Goal: Transaction & Acquisition: Subscribe to service/newsletter

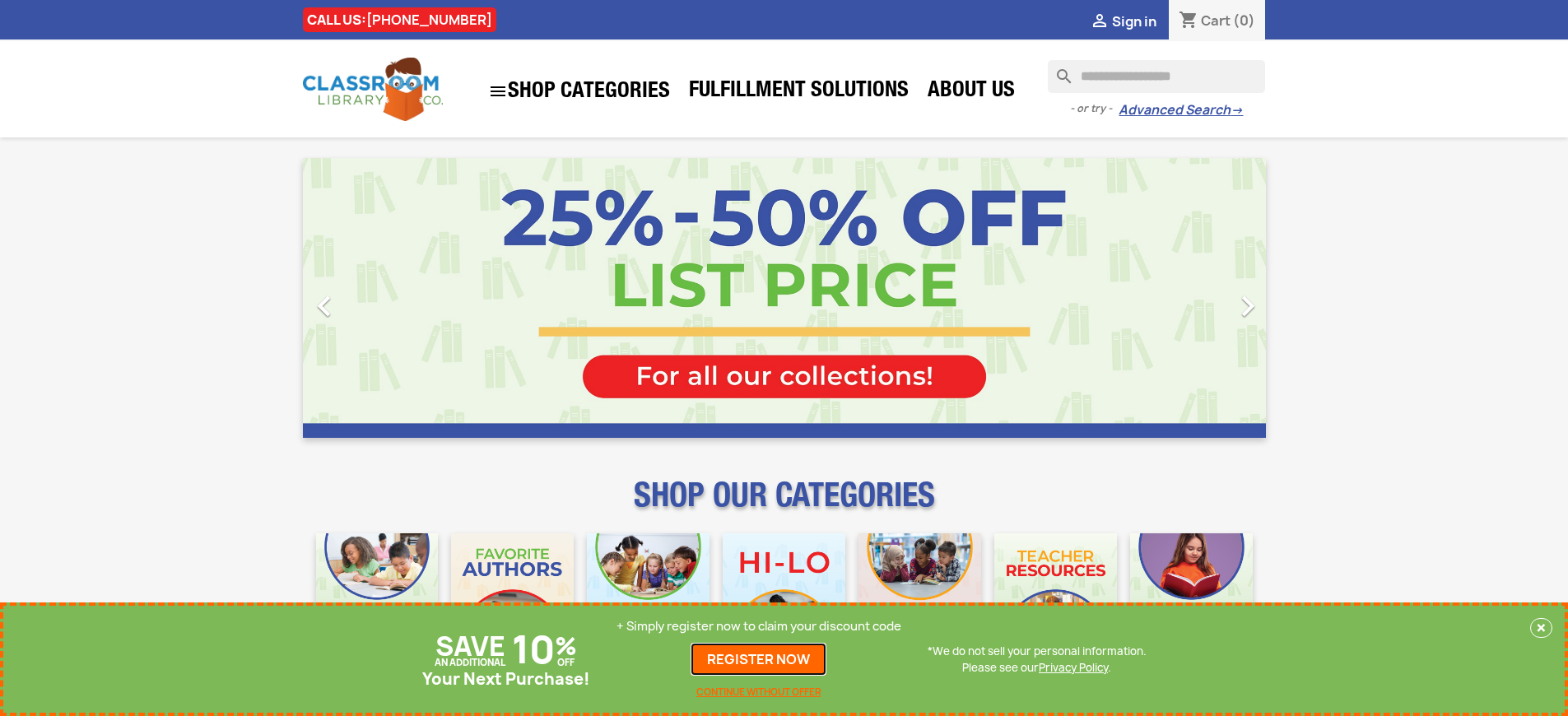
click at [759, 660] on link "REGISTER NOW" at bounding box center [758, 660] width 136 height 33
click at [759, 627] on p "+ Simply register now to claim your discount code" at bounding box center [758, 627] width 284 height 17
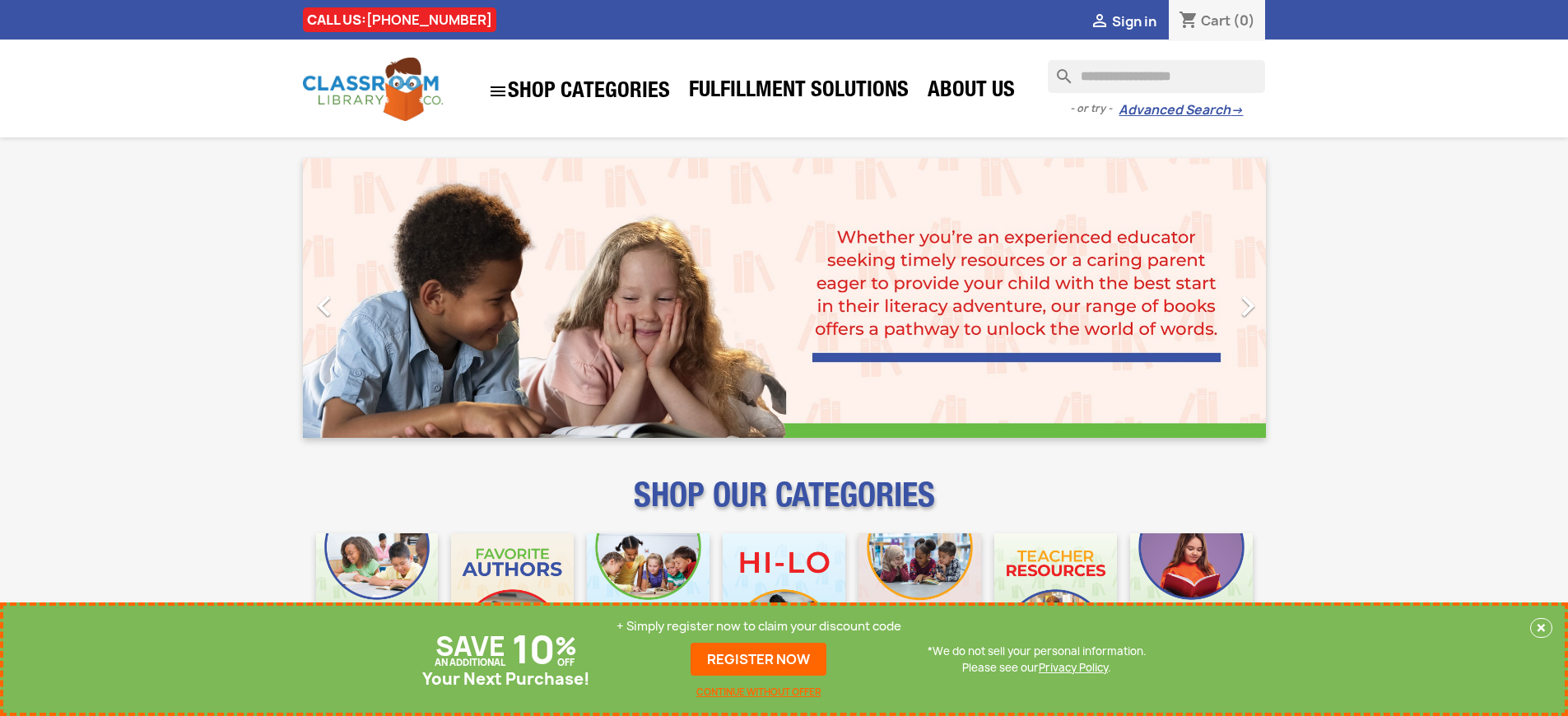
click at [759, 627] on p "+ Simply register now to claim your discount code" at bounding box center [758, 627] width 284 height 17
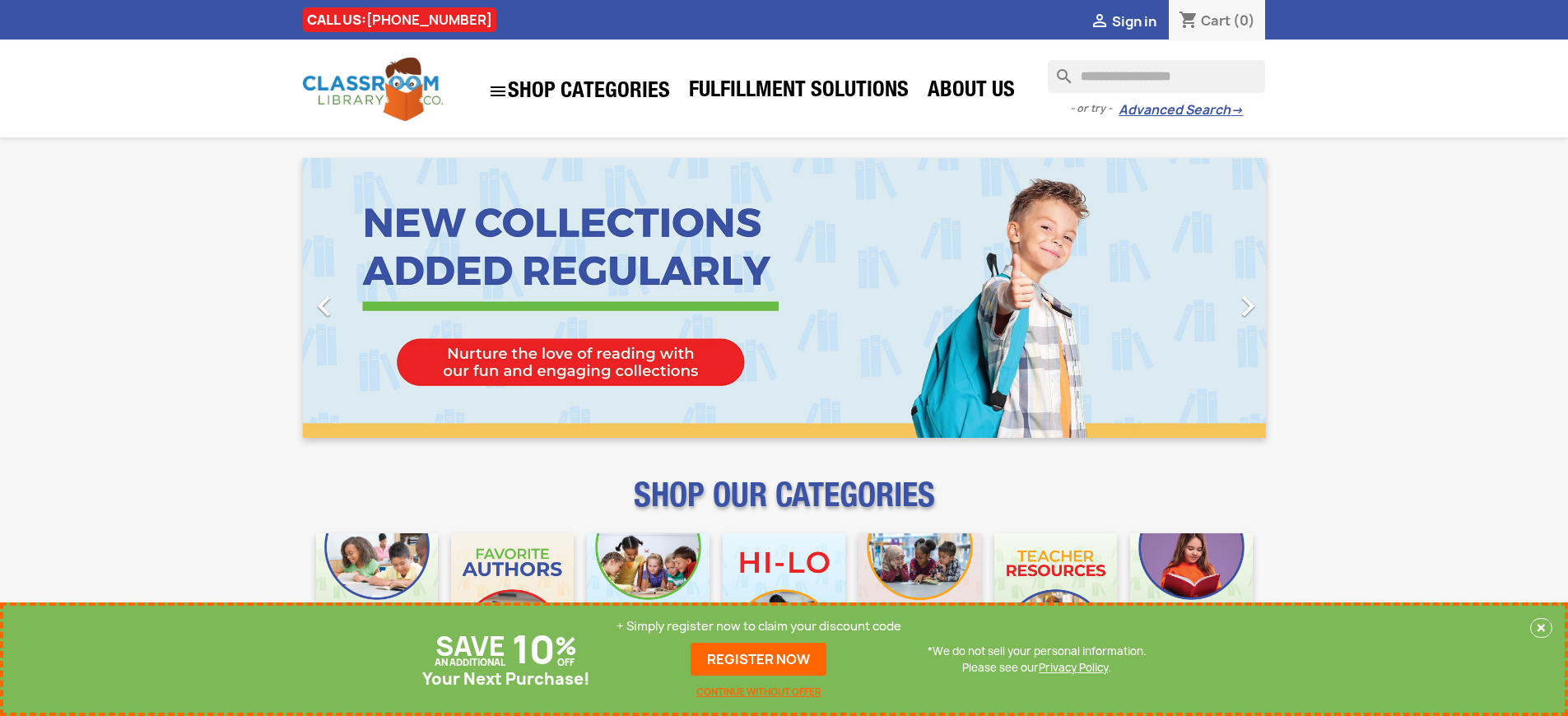
click at [759, 627] on p "+ Simply register now to claim your discount code" at bounding box center [758, 627] width 284 height 17
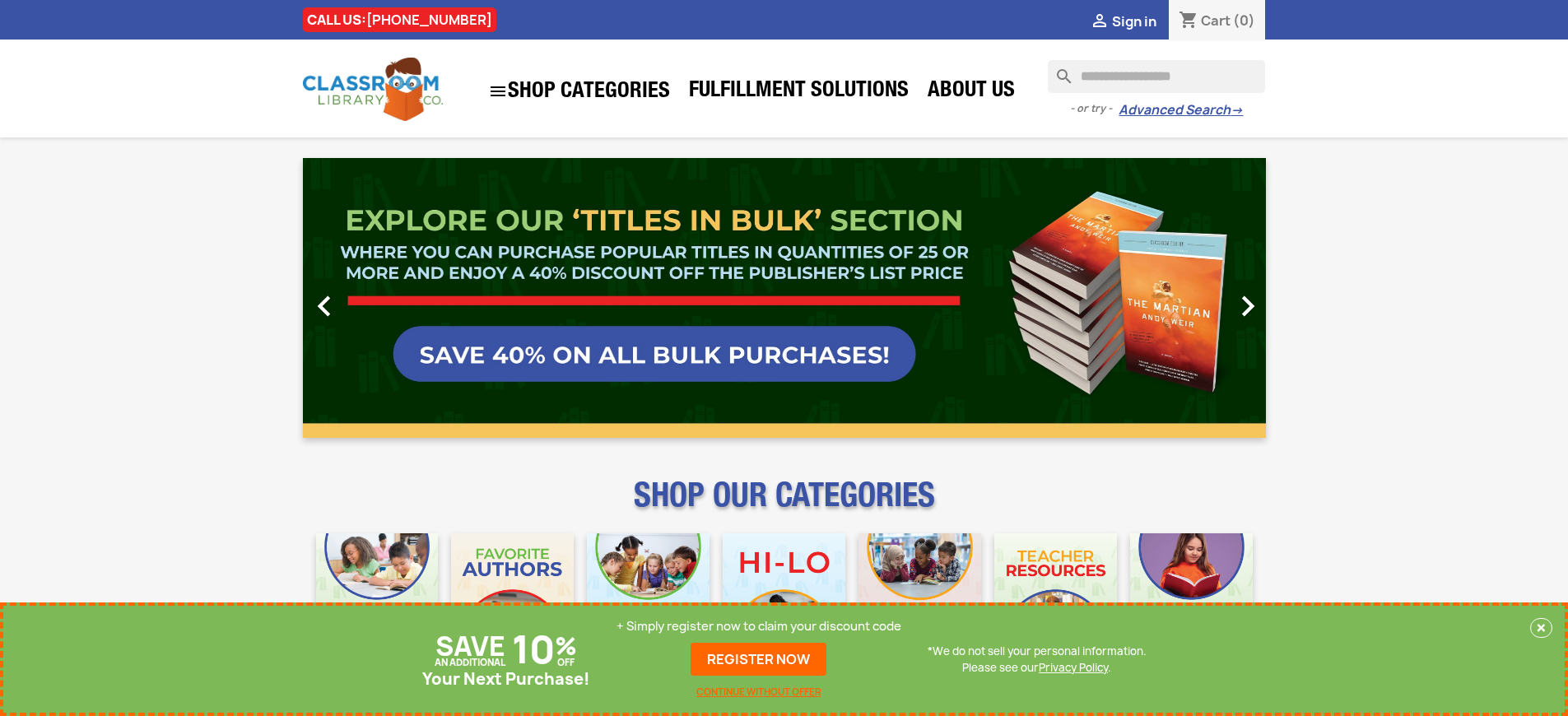
click at [759, 627] on p "+ Simply register now to claim your discount code" at bounding box center [758, 627] width 284 height 17
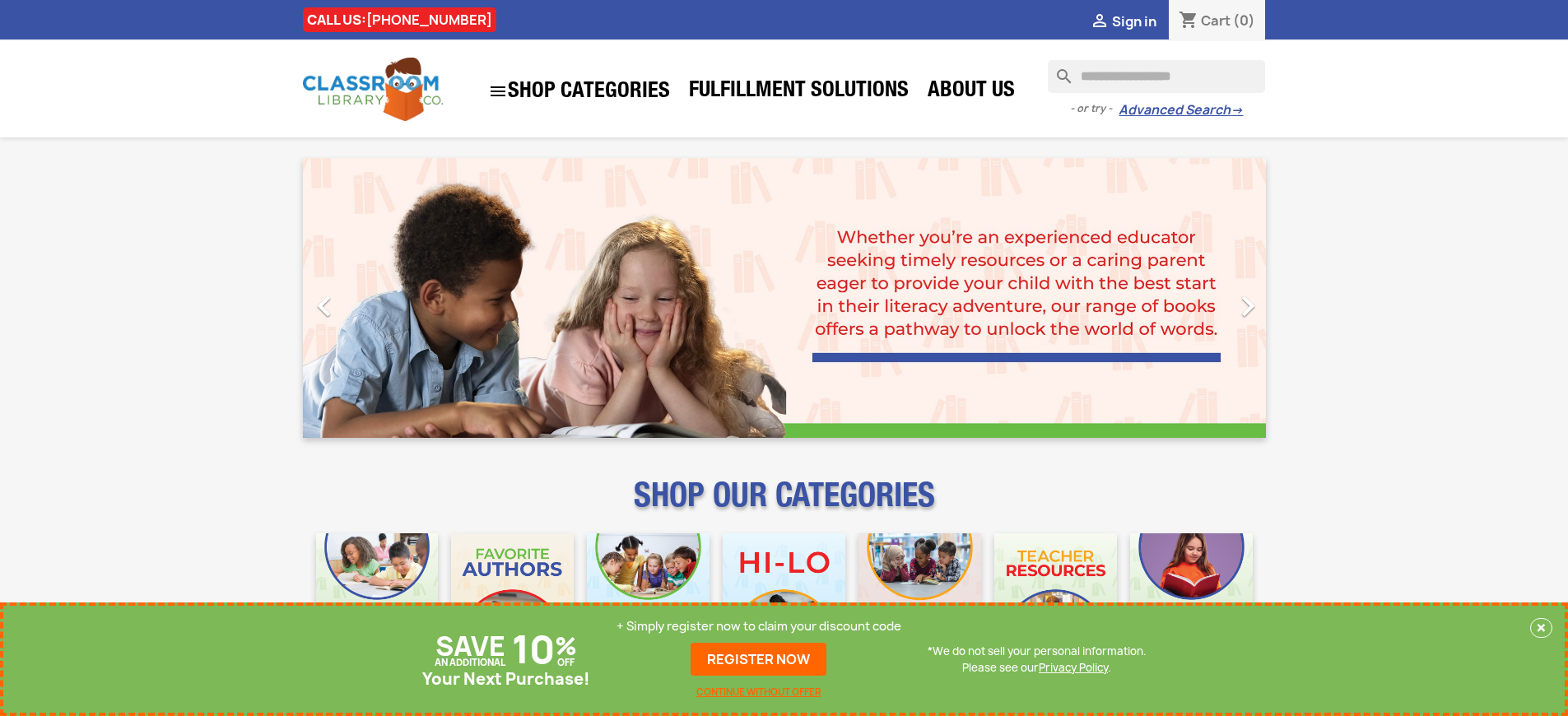
click at [759, 627] on p "+ Simply register now to claim your discount code" at bounding box center [758, 627] width 284 height 17
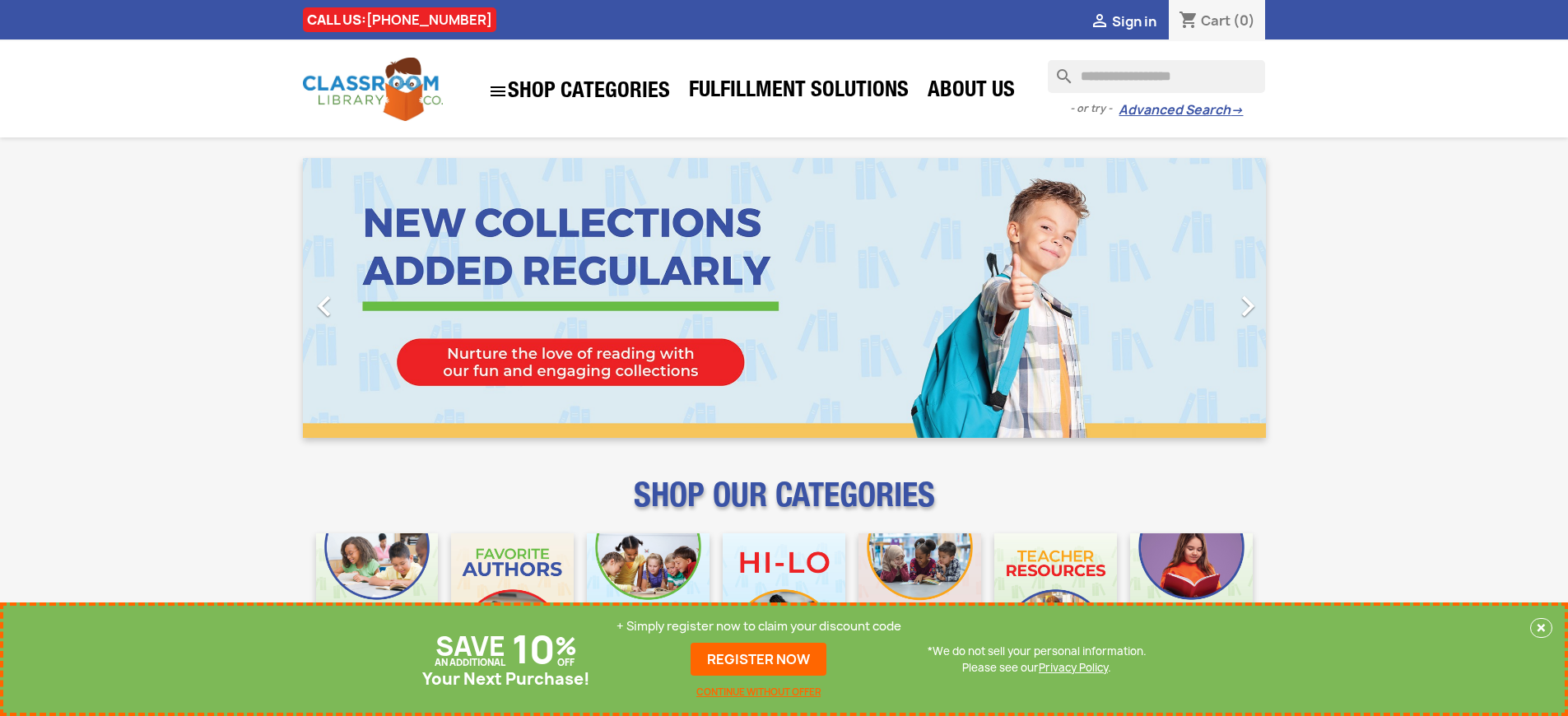
click at [759, 627] on p "+ Simply register now to claim your discount code" at bounding box center [758, 627] width 284 height 17
click at [759, 660] on link "REGISTER NOW" at bounding box center [758, 660] width 136 height 33
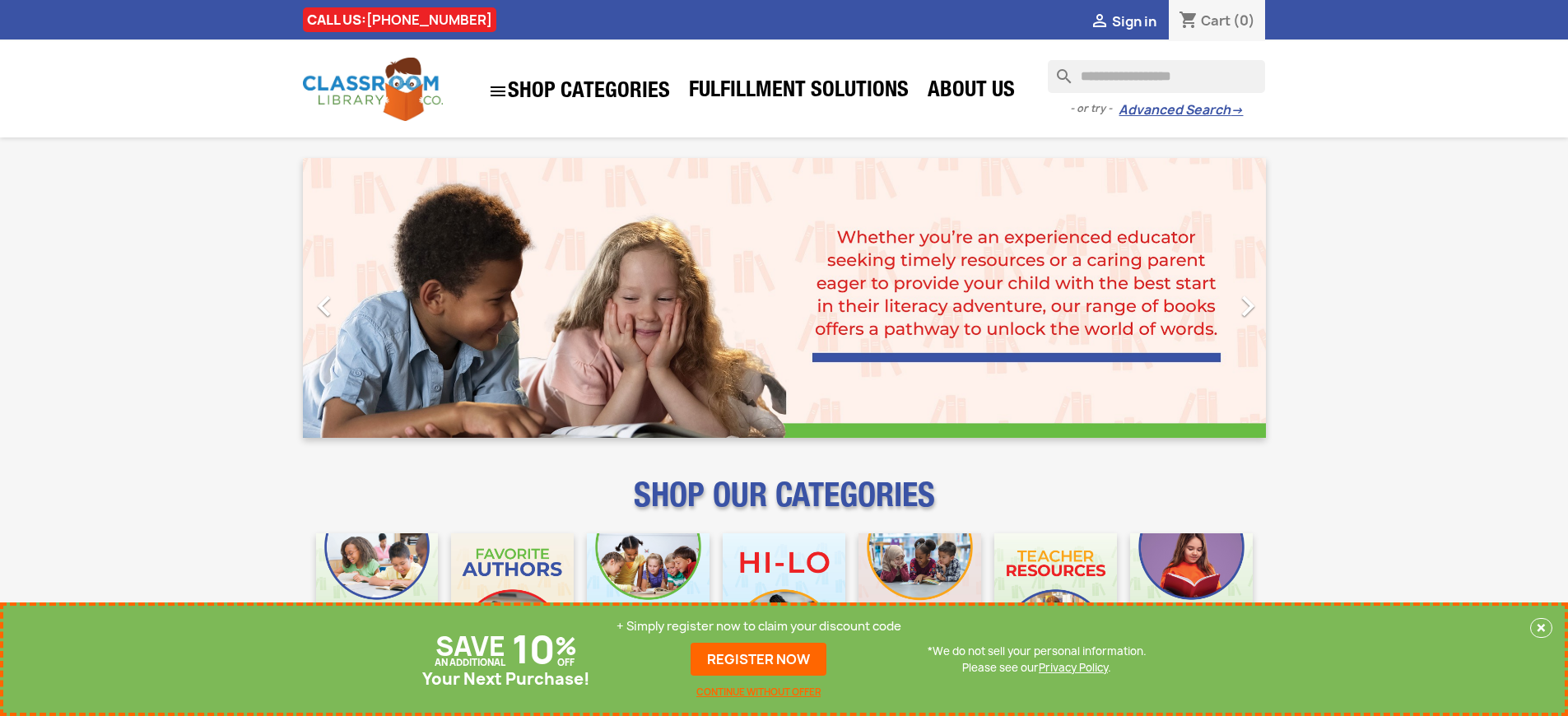
click at [759, 627] on p "+ Simply register now to claim your discount code" at bounding box center [758, 627] width 284 height 17
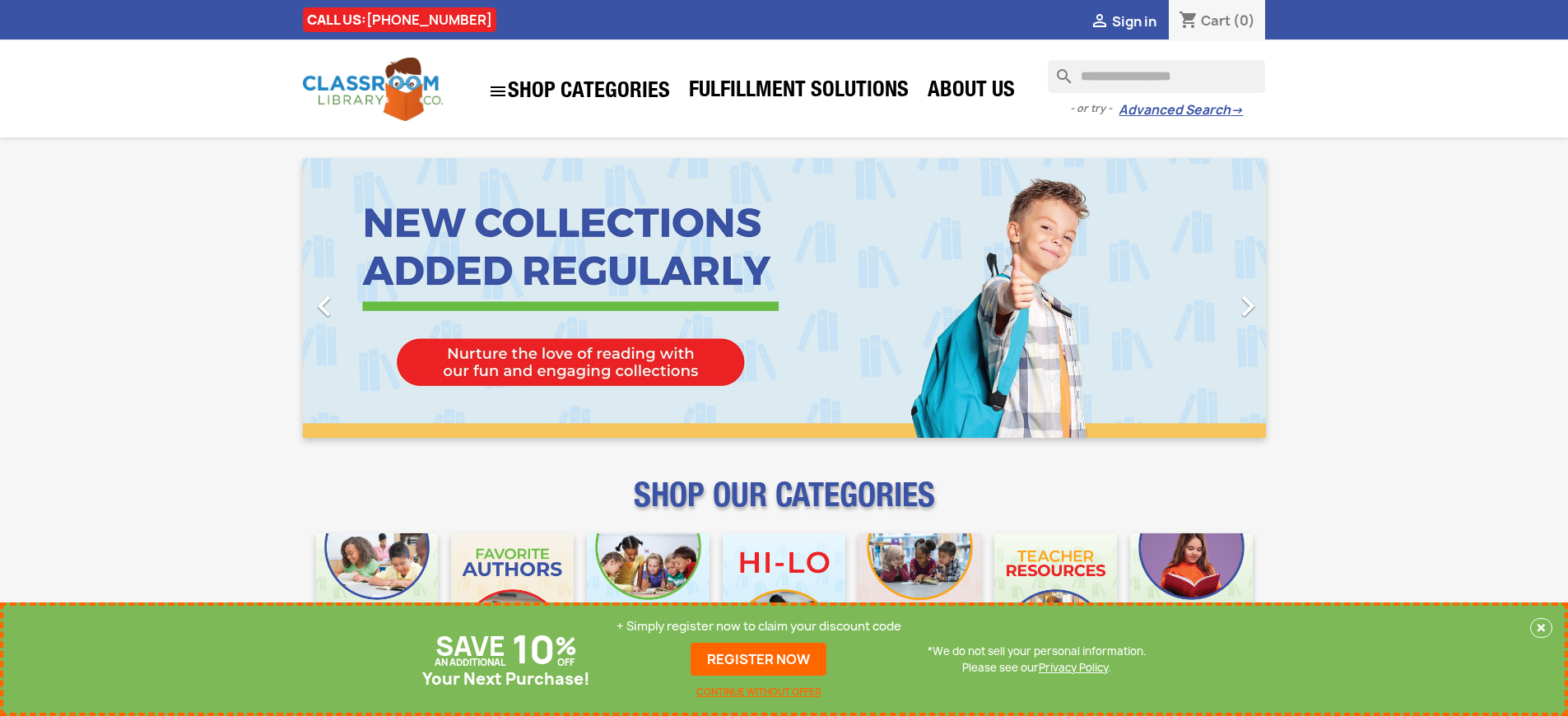
click at [759, 627] on p "+ Simply register now to claim your discount code" at bounding box center [758, 627] width 284 height 17
click at [759, 660] on link "REGISTER NOW" at bounding box center [758, 660] width 136 height 33
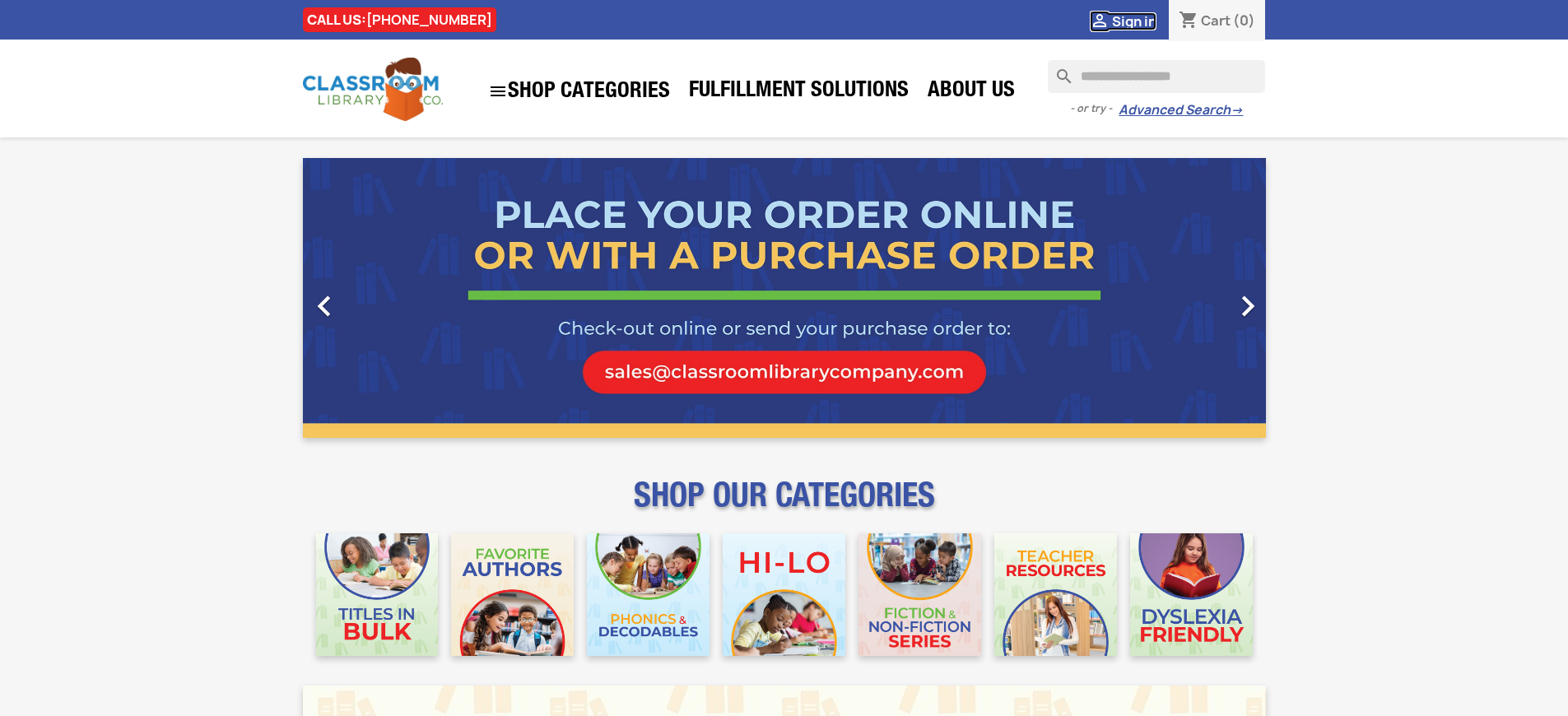
click at [1133, 20] on span "Sign in" at bounding box center [1134, 21] width 45 height 18
